Goal: Information Seeking & Learning: Learn about a topic

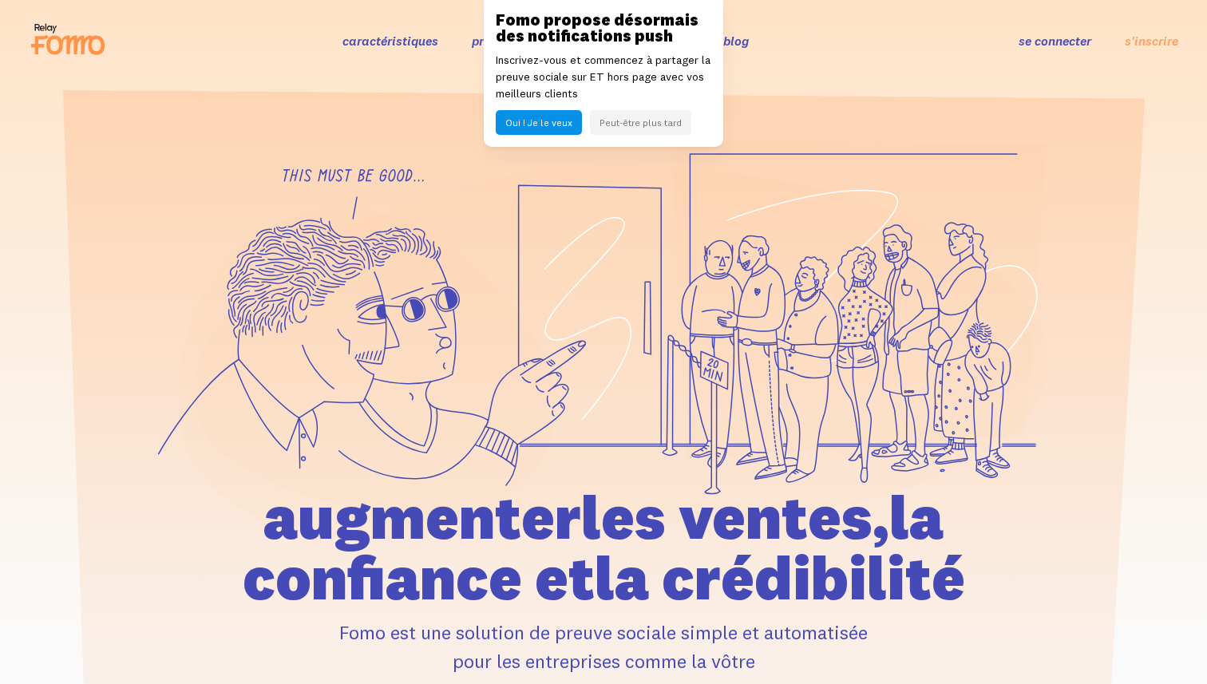
click at [85, 242] on div at bounding box center [603, 444] width 1207 height 611
click at [637, 114] on button "Peut-être plus tard" at bounding box center [640, 122] width 101 height 25
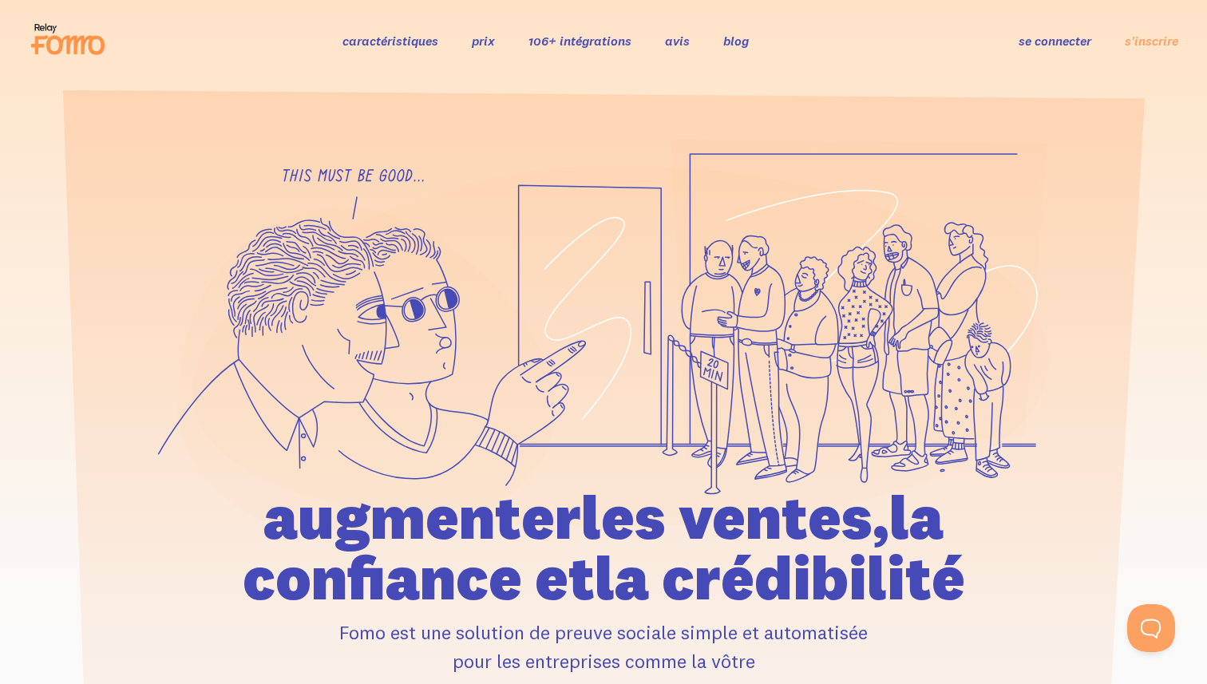
click at [415, 42] on font "caractéristiques" at bounding box center [390, 41] width 96 height 16
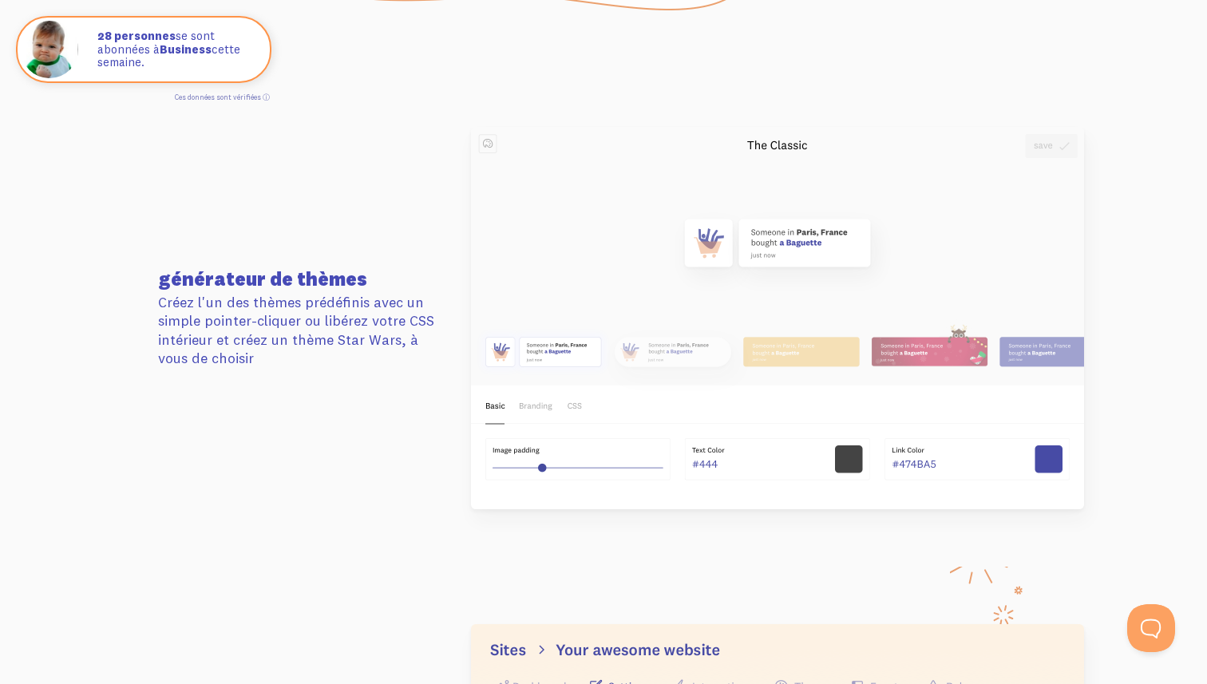
scroll to position [1980, 0]
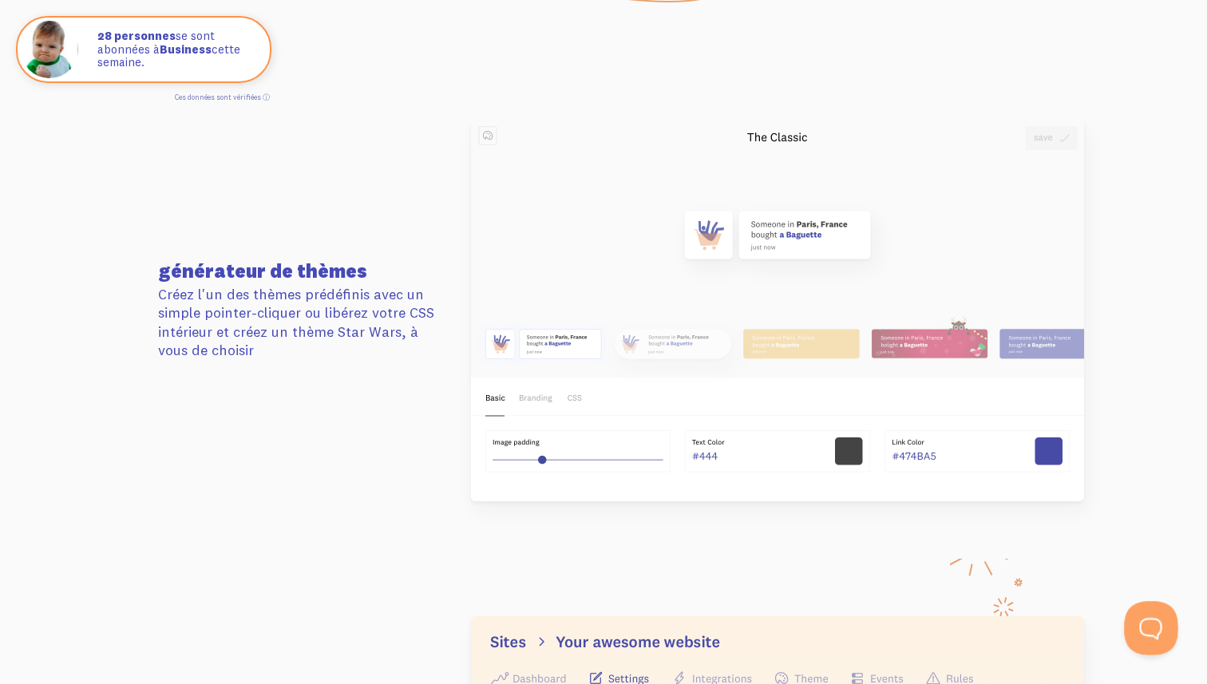
click at [1143, 630] on button "Ouvrez la fenêtre contextuelle Beacon" at bounding box center [1148, 625] width 48 height 48
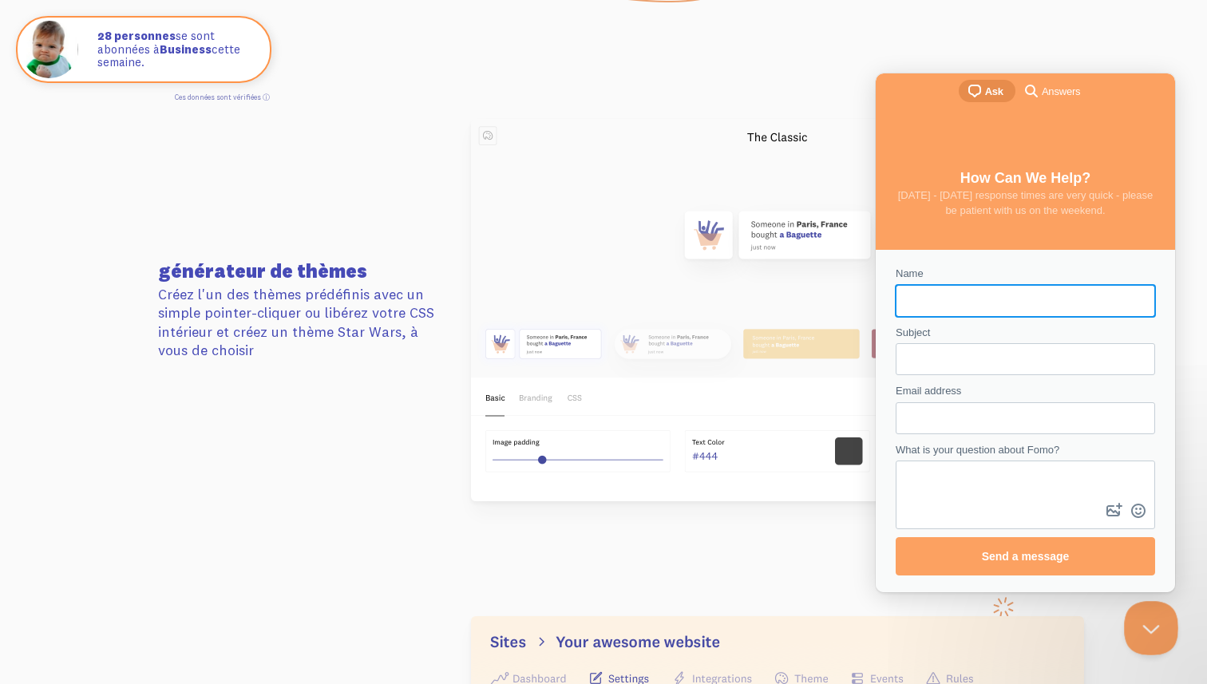
scroll to position [0, 0]
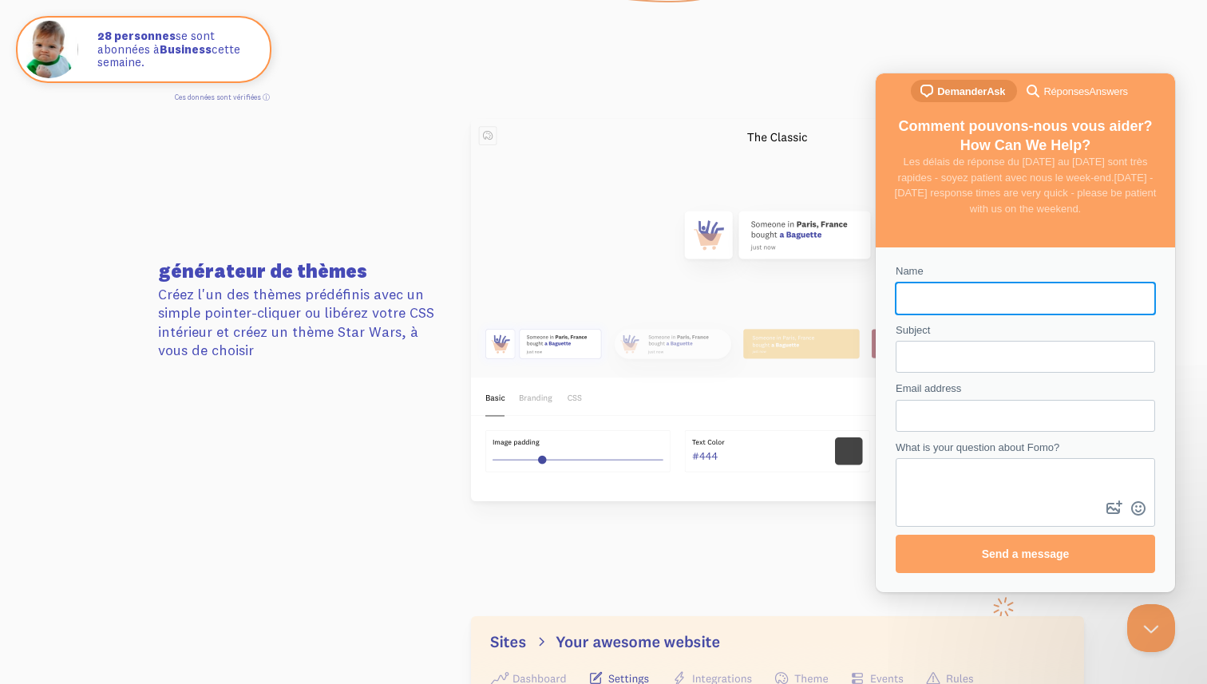
click at [607, 268] on img at bounding box center [777, 310] width 613 height 382
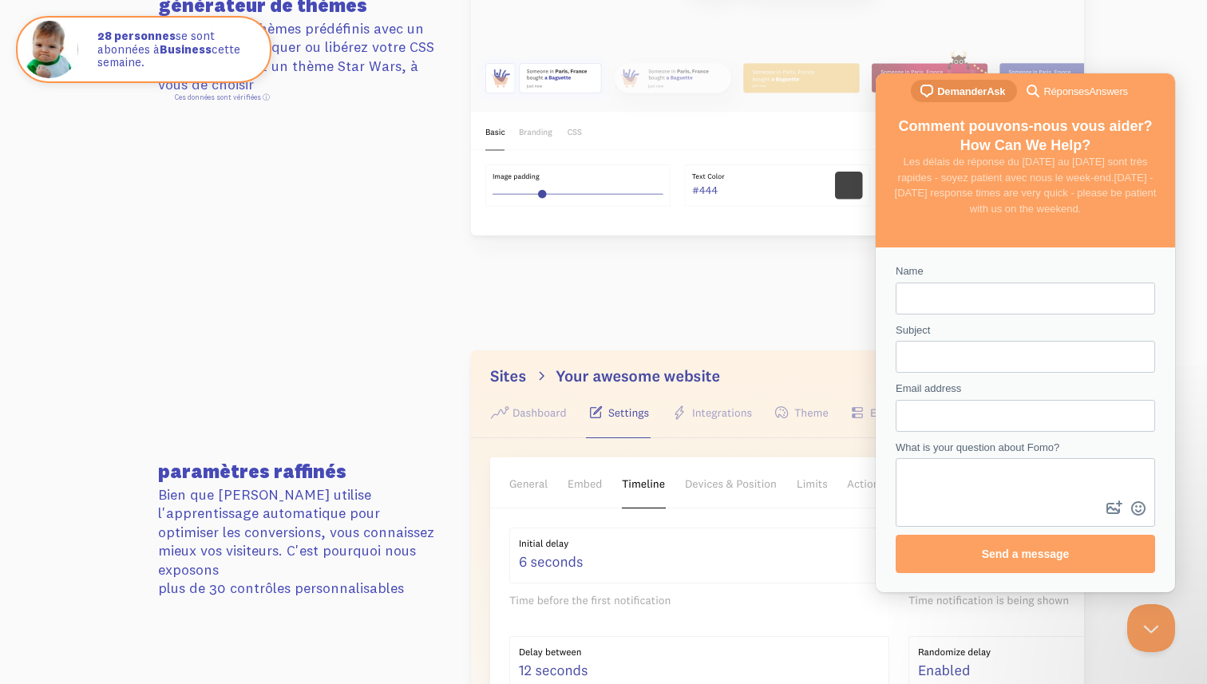
scroll to position [2275, 0]
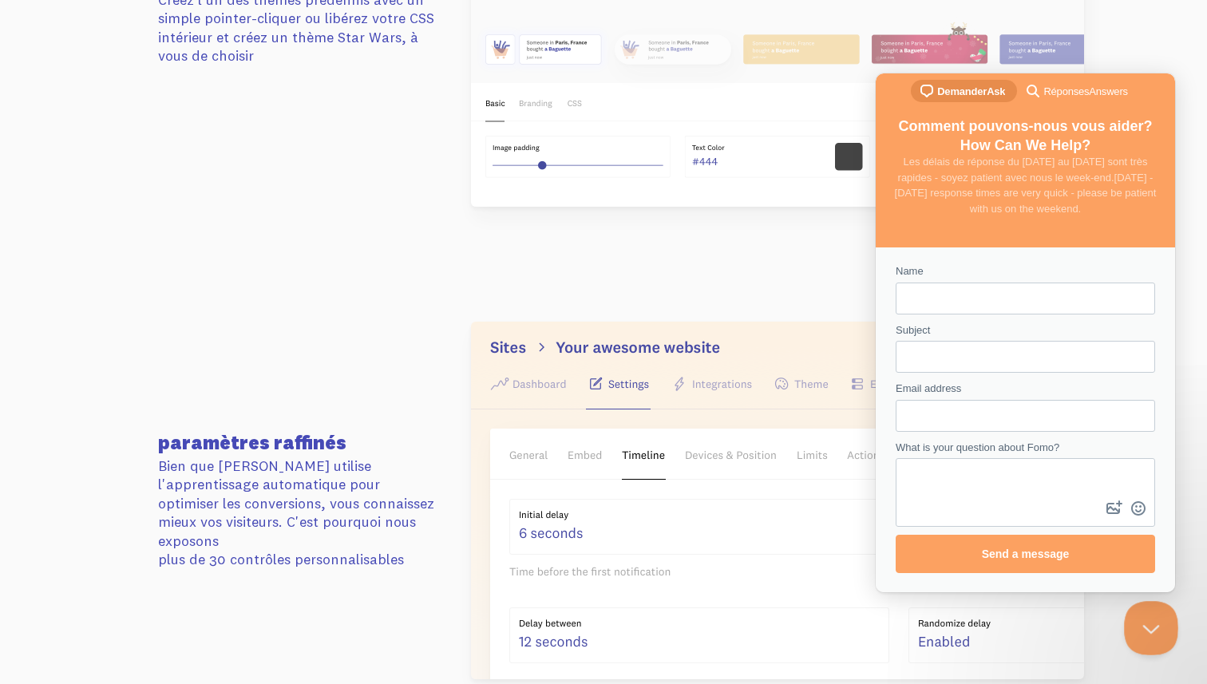
click at [1143, 643] on button "Close Beacon popover" at bounding box center [1148, 625] width 48 height 48
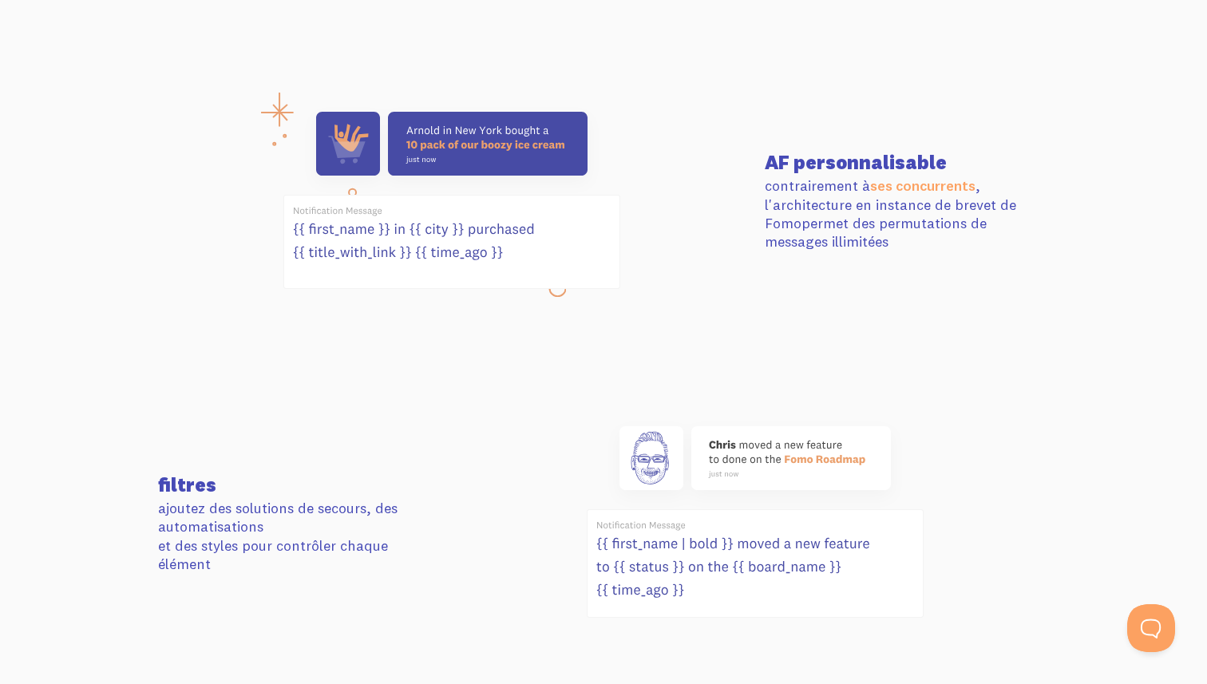
scroll to position [0, 0]
